Goal: Task Accomplishment & Management: Manage account settings

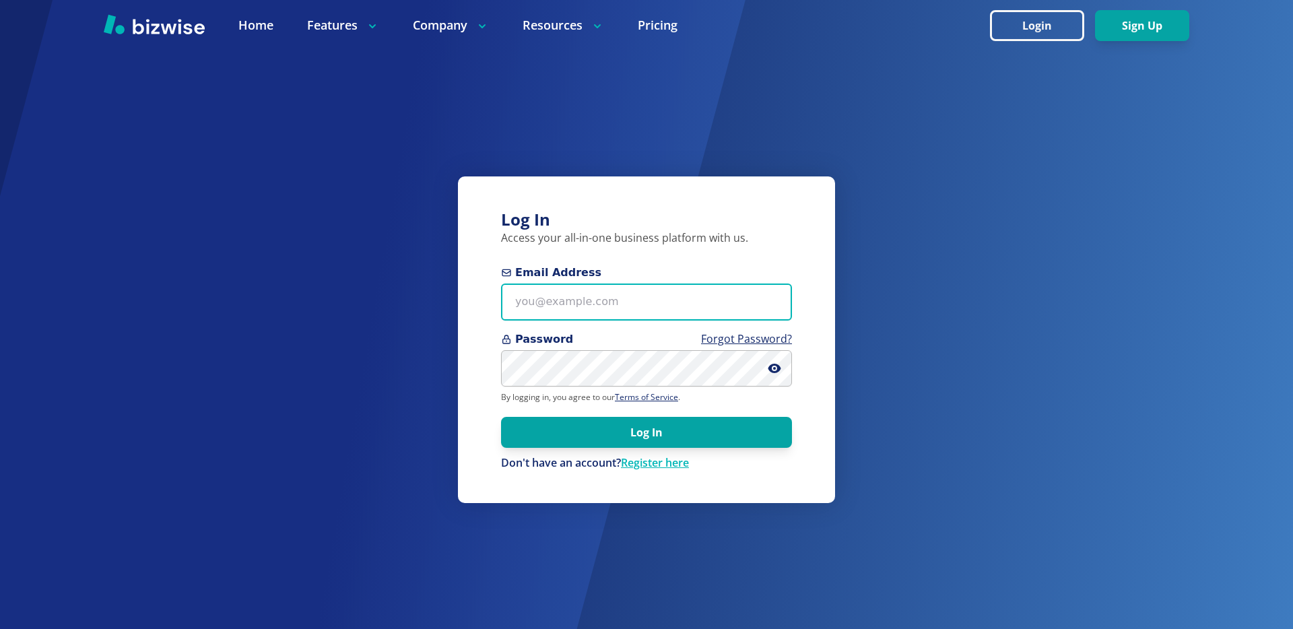
click at [561, 319] on input "Email Address" at bounding box center [646, 302] width 291 height 37
type input "[EMAIL_ADDRESS][DOMAIN_NAME]"
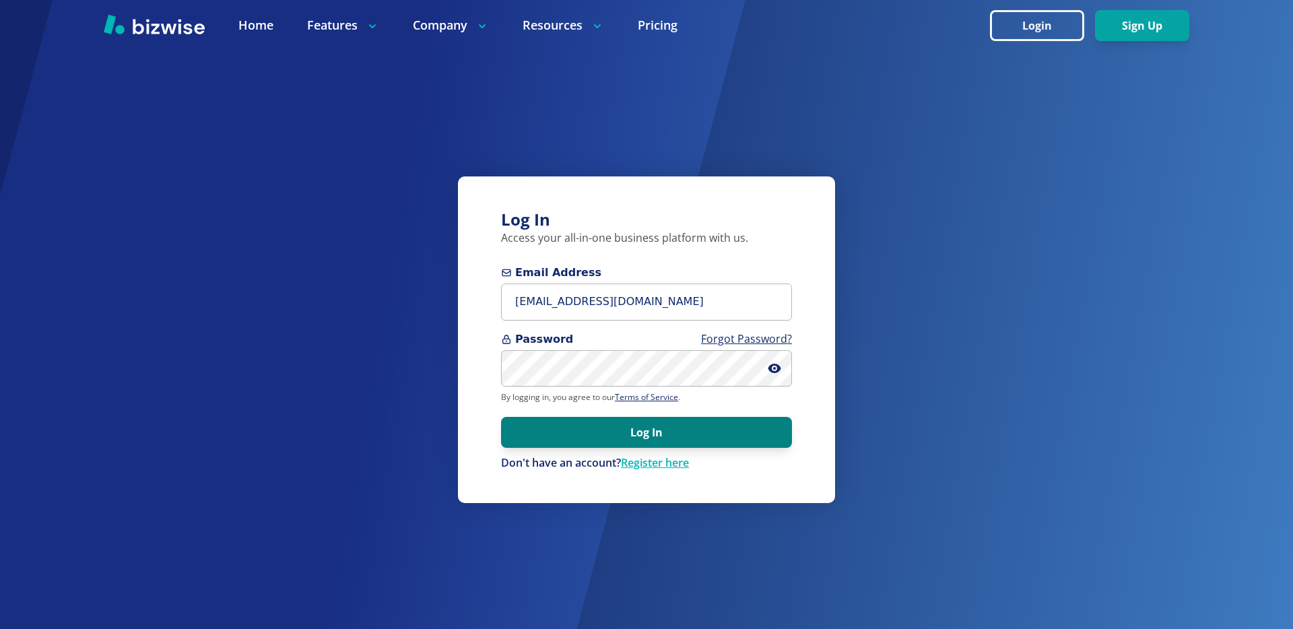
click at [671, 435] on button "Log In" at bounding box center [646, 432] width 291 height 31
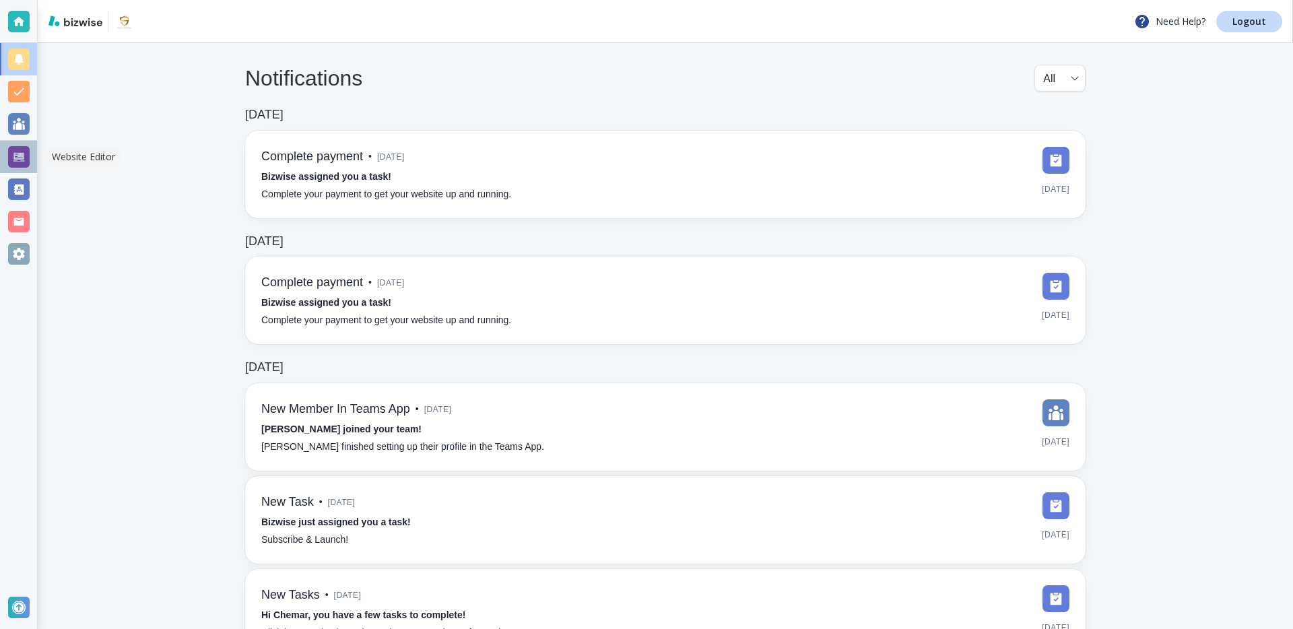
click at [20, 156] on div at bounding box center [19, 157] width 22 height 22
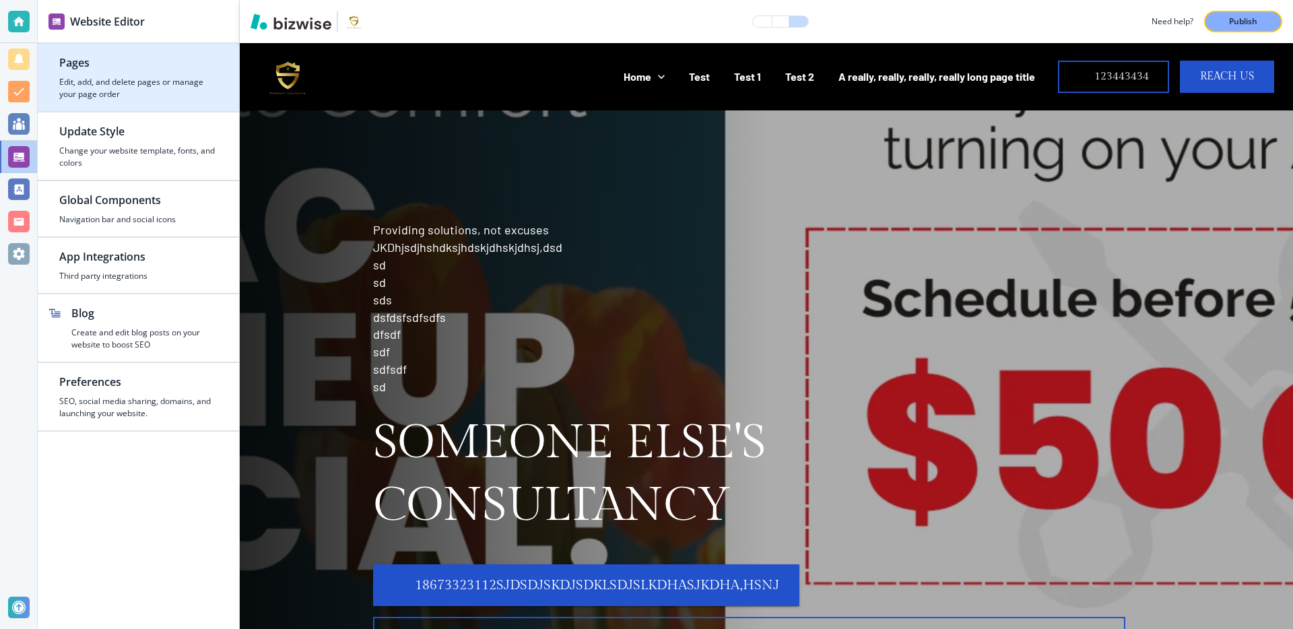
click at [177, 79] on h4 "Edit, add, and delete pages or manage your page order" at bounding box center [138, 88] width 158 height 24
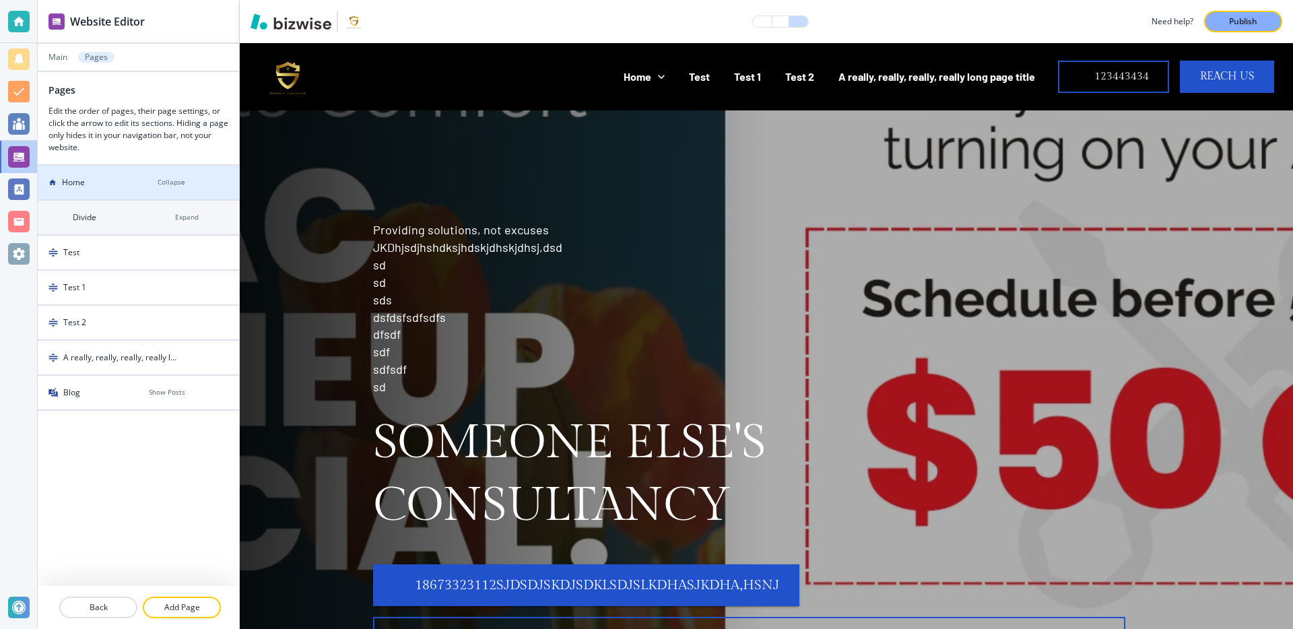
click at [110, 185] on div "Home" at bounding box center [92, 182] width 109 height 12
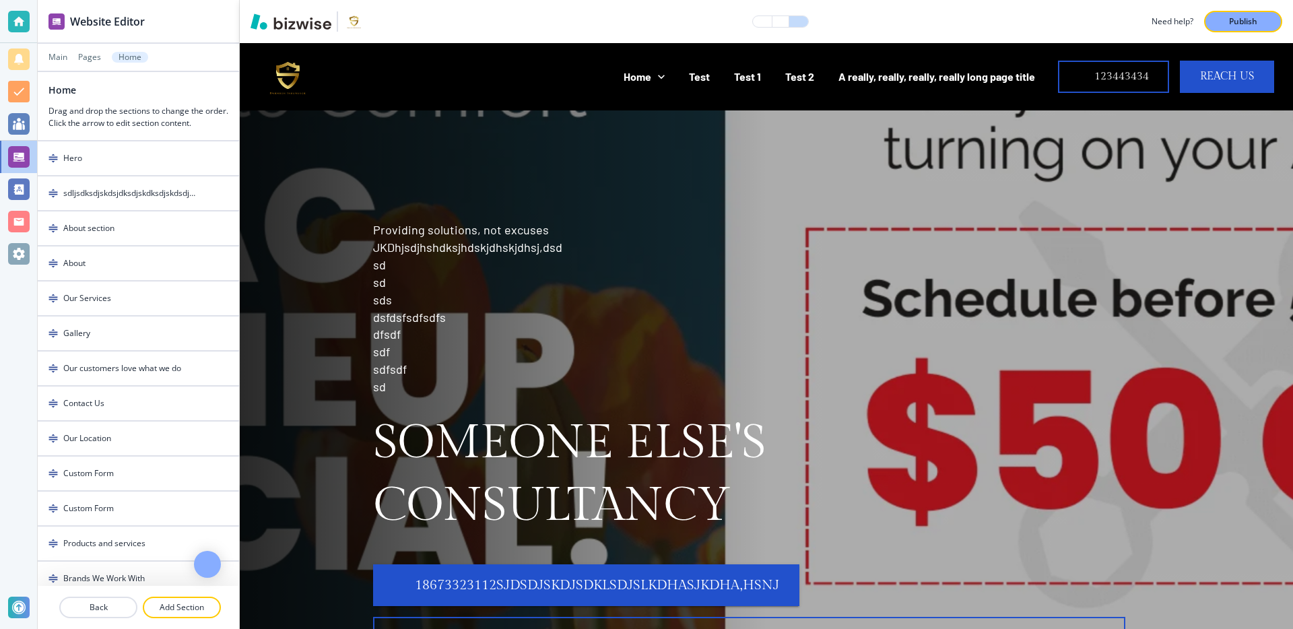
click at [104, 56] on icon at bounding box center [106, 57] width 5 height 5
